Goal: Find specific page/section: Find specific page/section

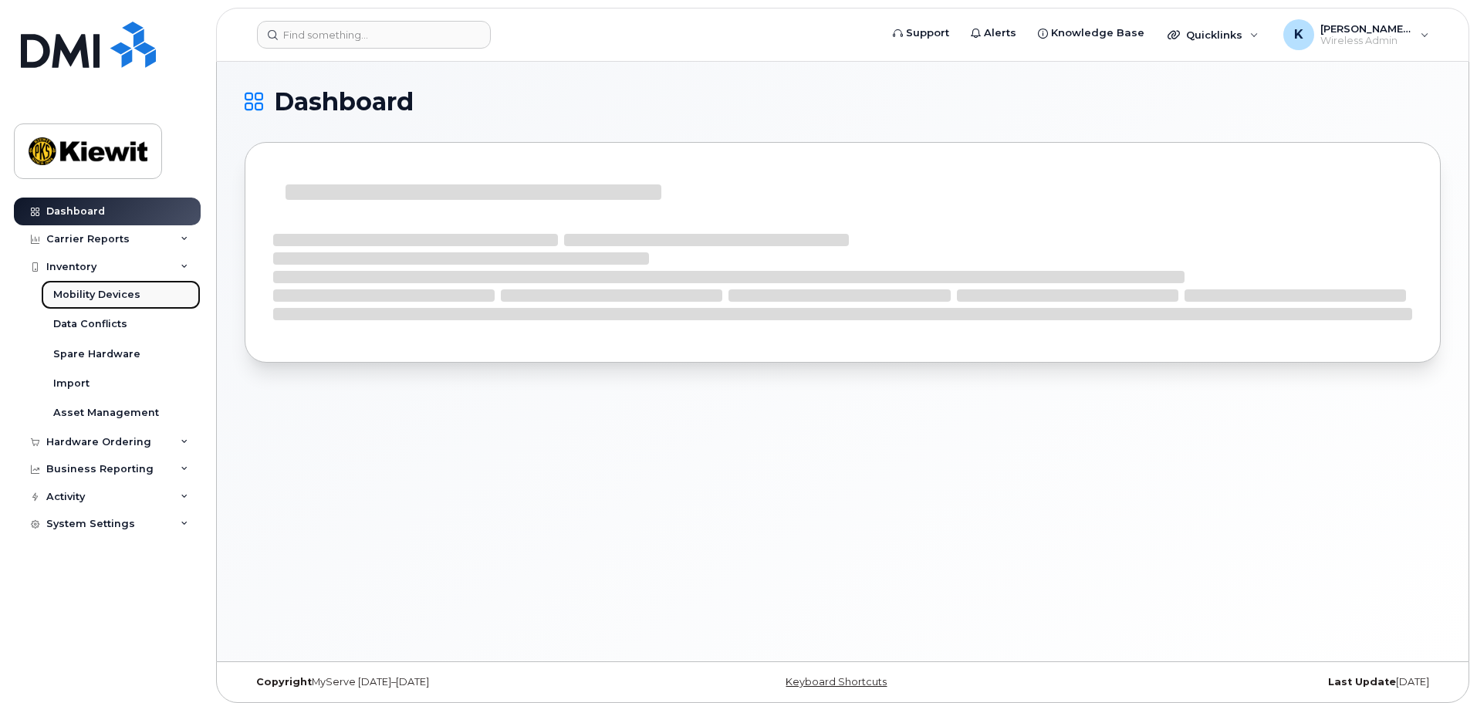
click at [110, 294] on div "Mobility Devices" at bounding box center [96, 295] width 87 height 14
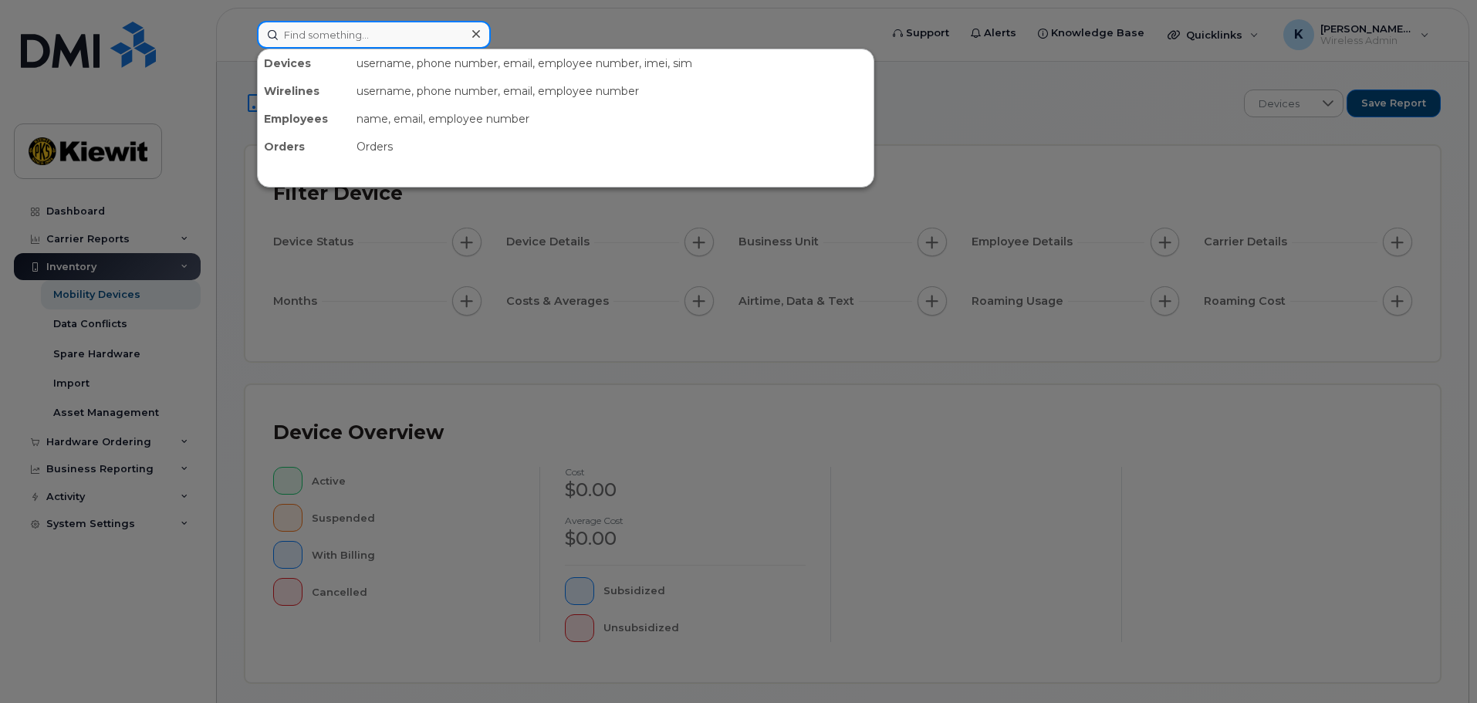
click at [340, 39] on input at bounding box center [374, 35] width 234 height 28
paste input "5623202544"
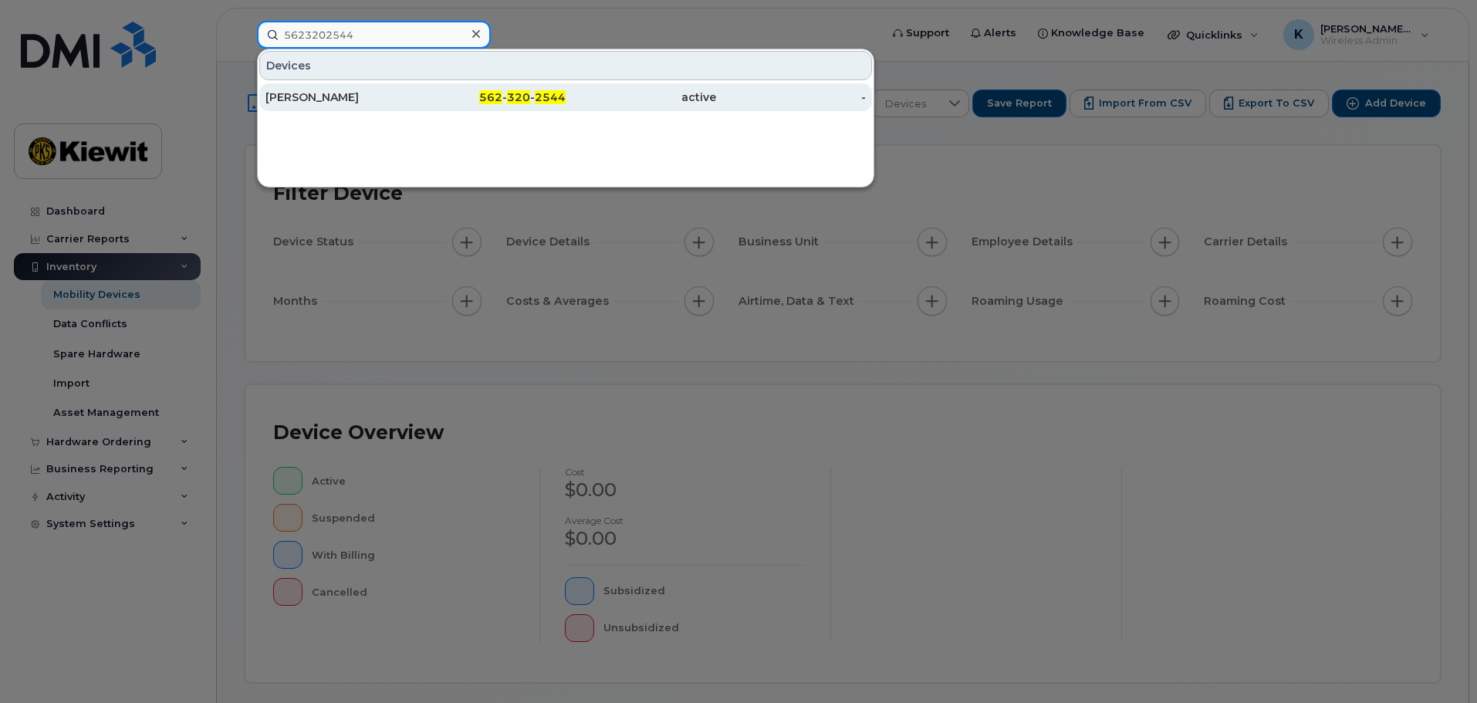
type input "5623202544"
click at [357, 92] on div "KIEWIT" at bounding box center [341, 97] width 151 height 15
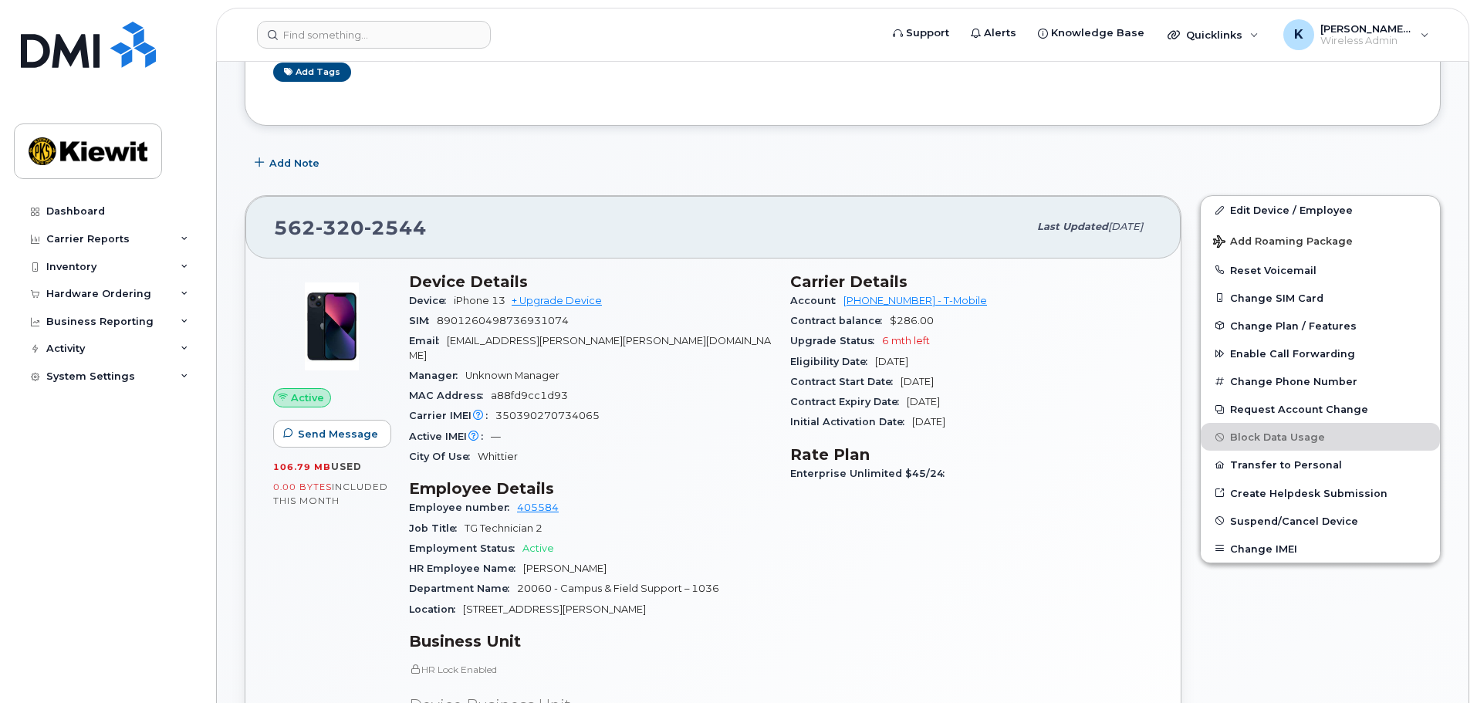
scroll to position [386, 0]
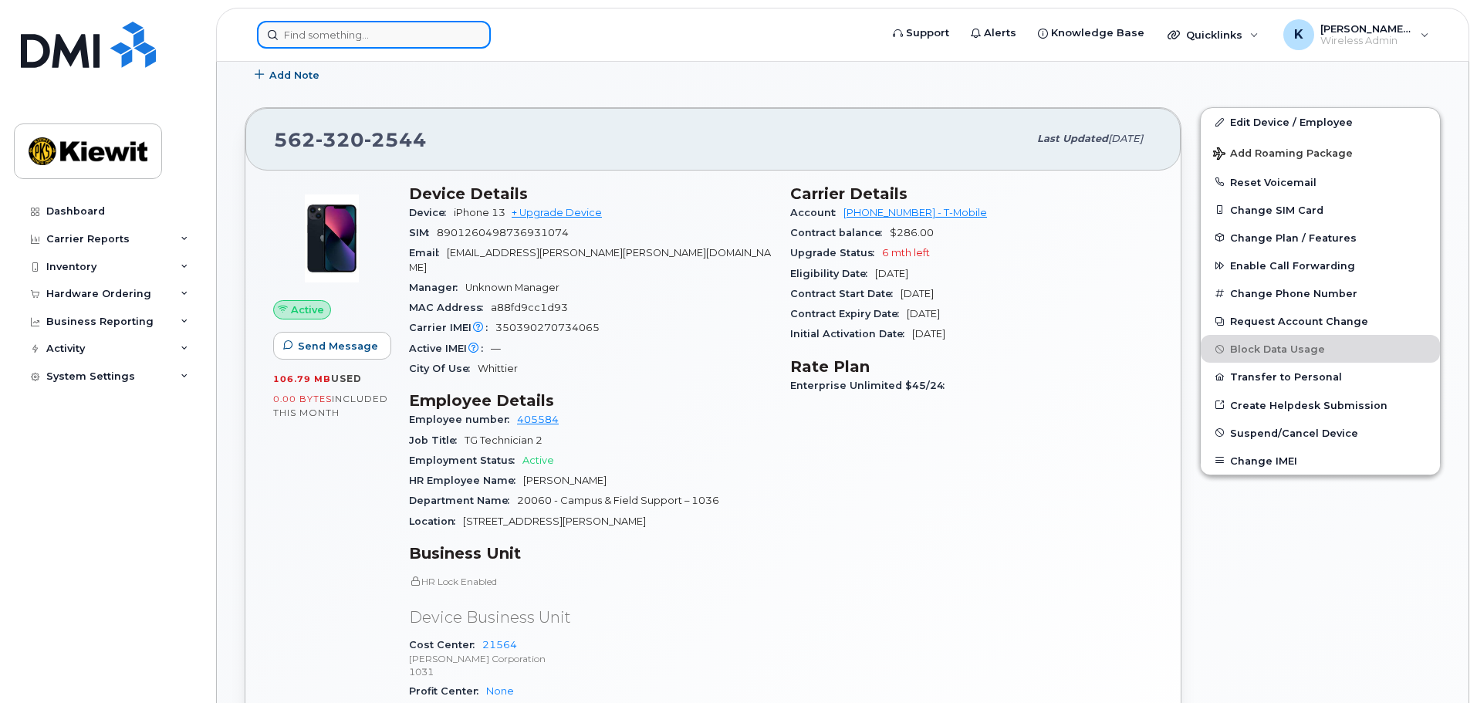
click at [432, 44] on input at bounding box center [374, 35] width 234 height 28
paste input "351829688497970"
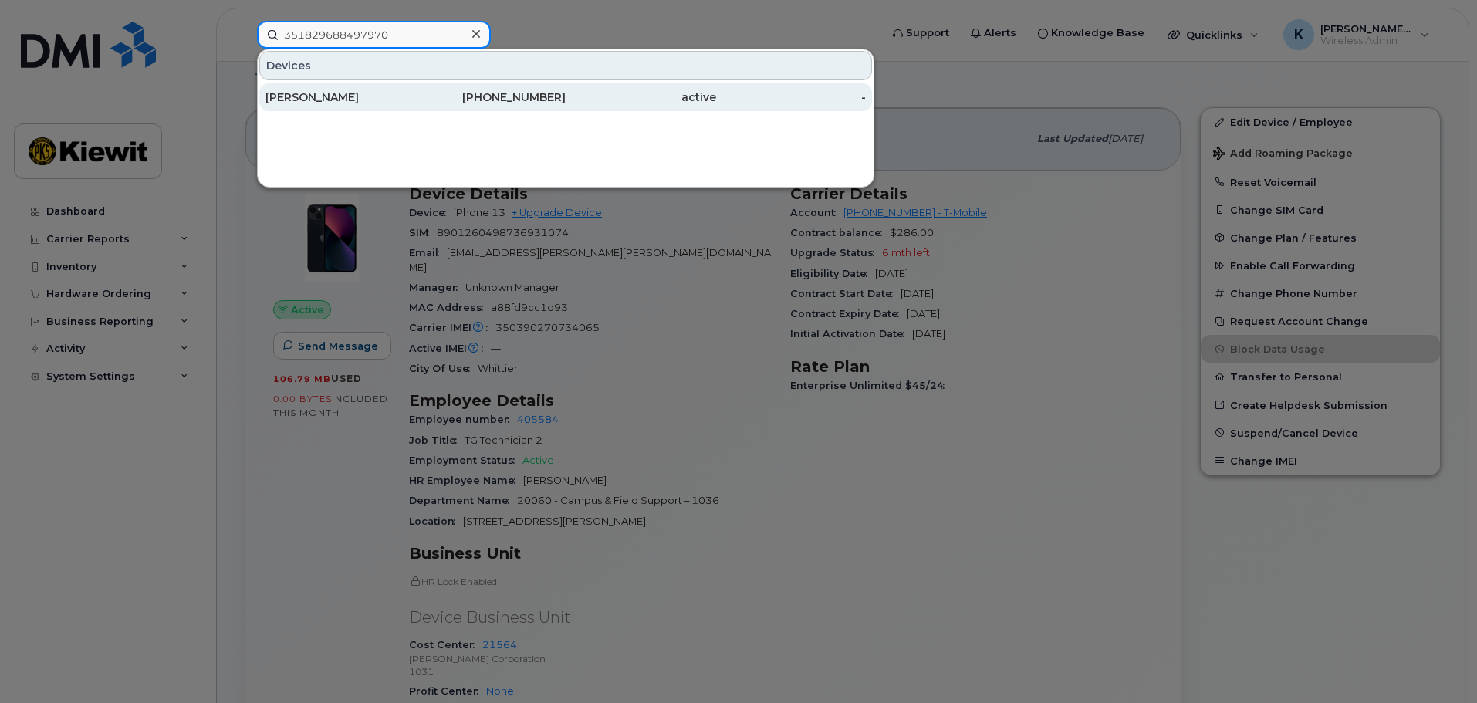
type input "351829688497970"
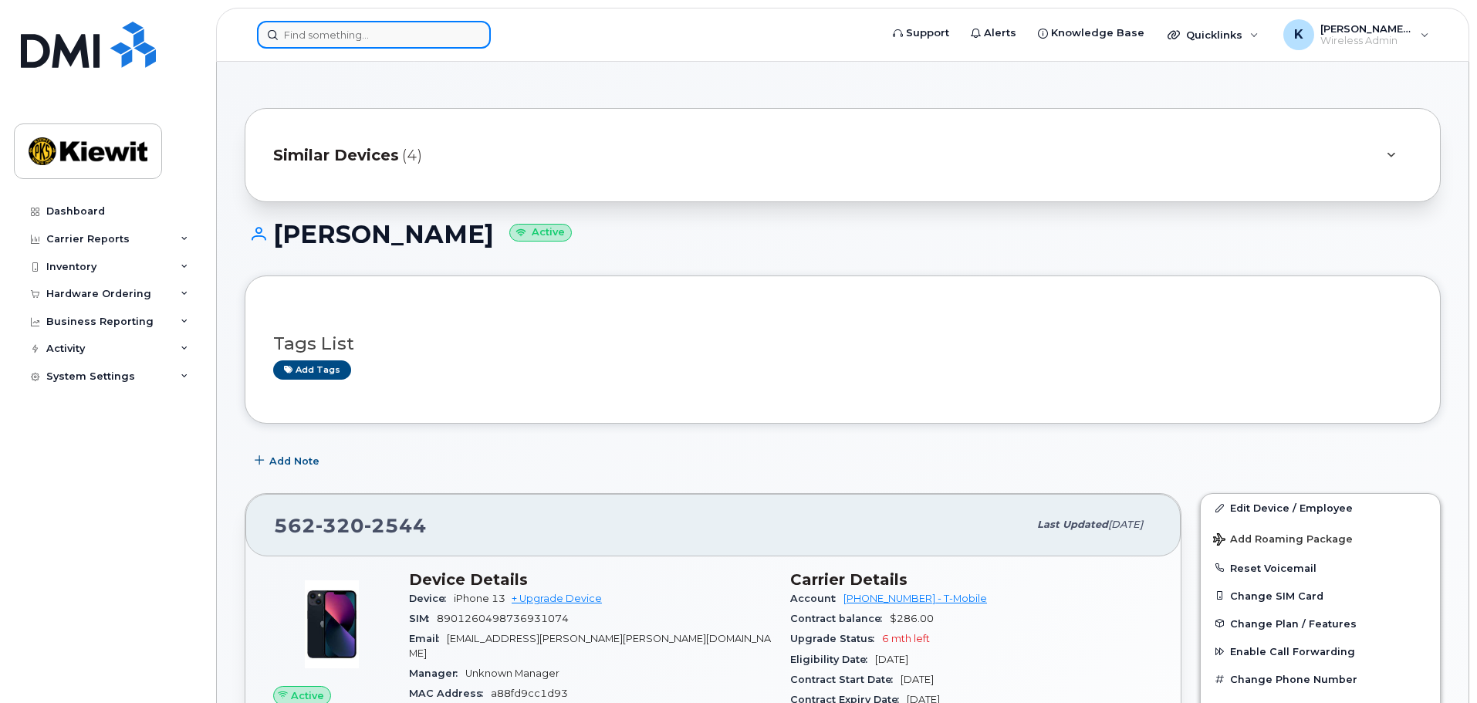
click at [367, 37] on input at bounding box center [374, 35] width 234 height 28
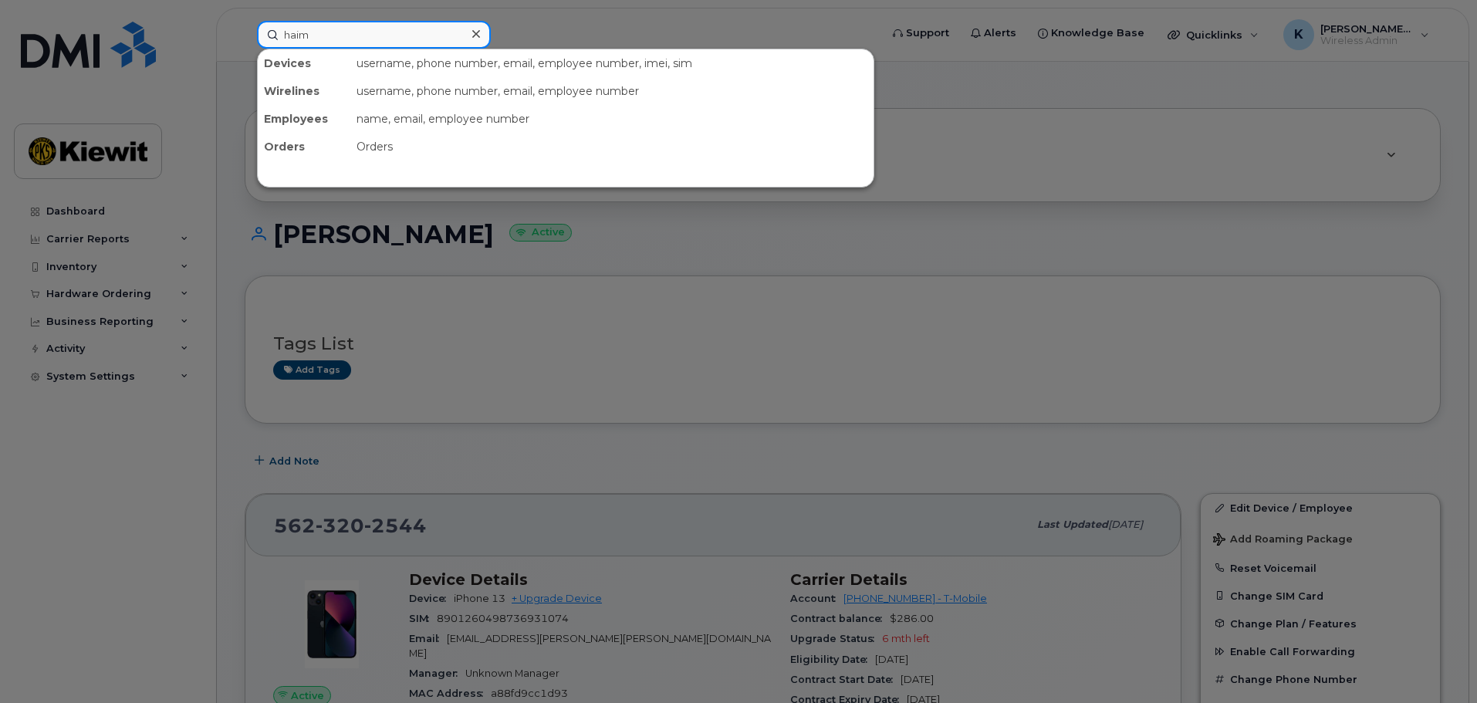
type input "hai"
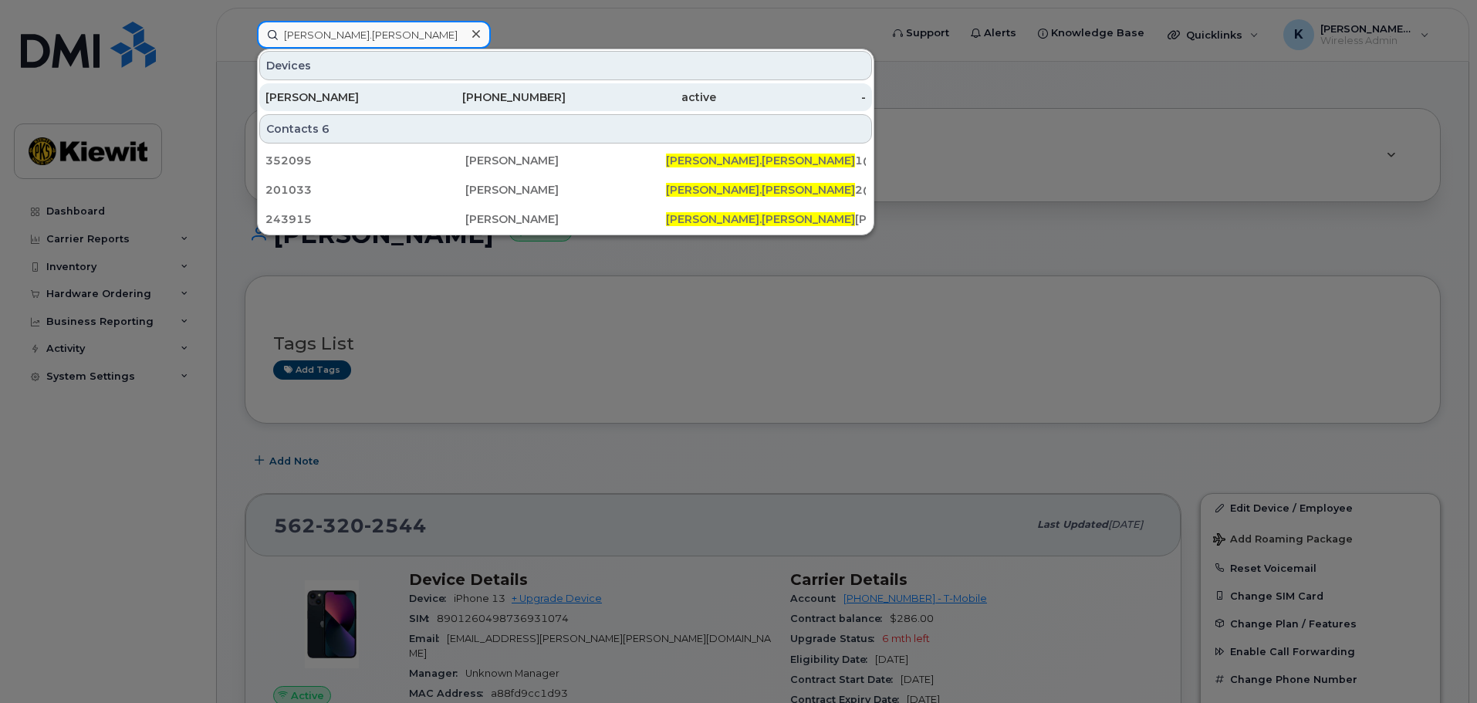
type input "jaime.ortiz"
click at [534, 94] on div "832-653-0442" at bounding box center [491, 97] width 151 height 15
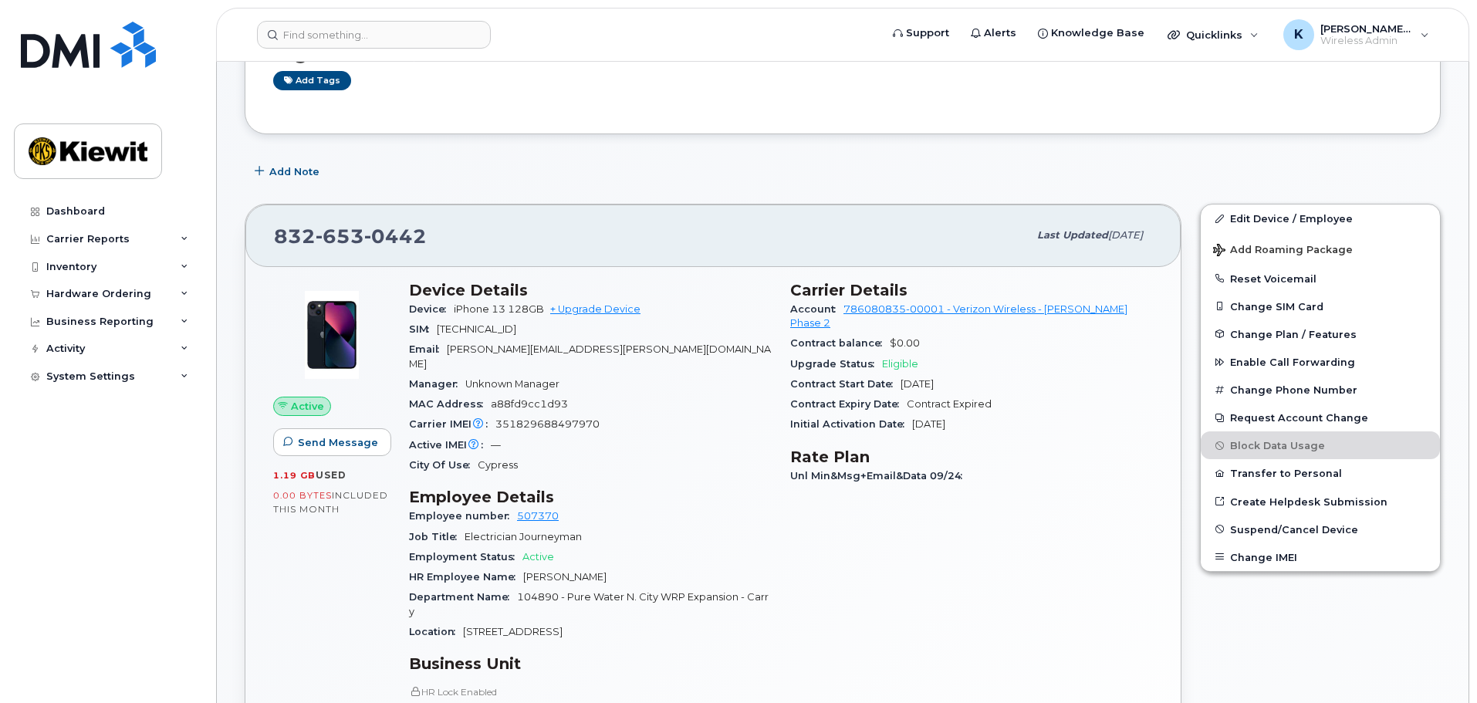
scroll to position [218, 0]
